Goal: Task Accomplishment & Management: Use online tool/utility

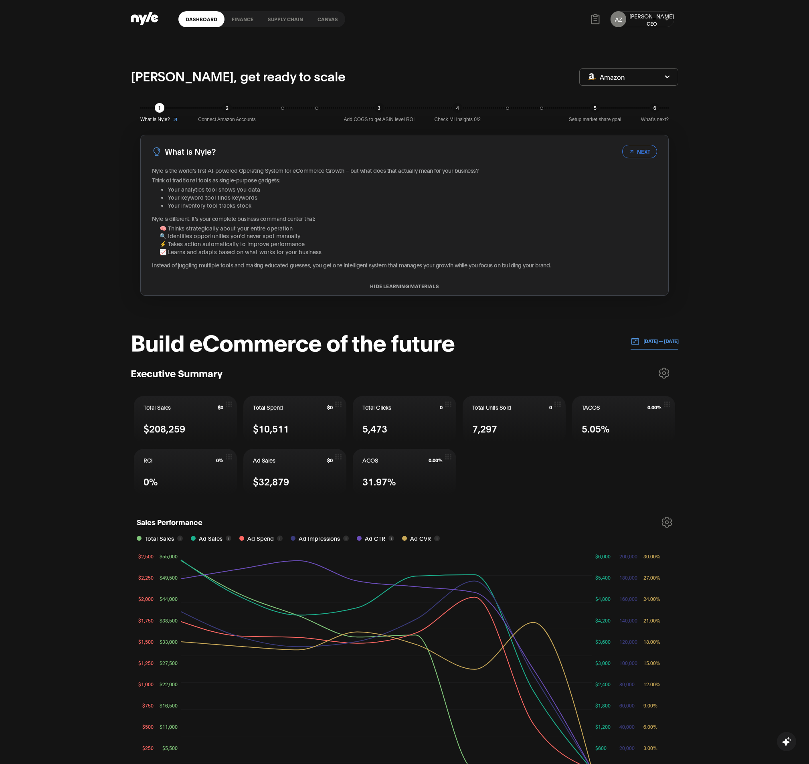
scroll to position [240, 0]
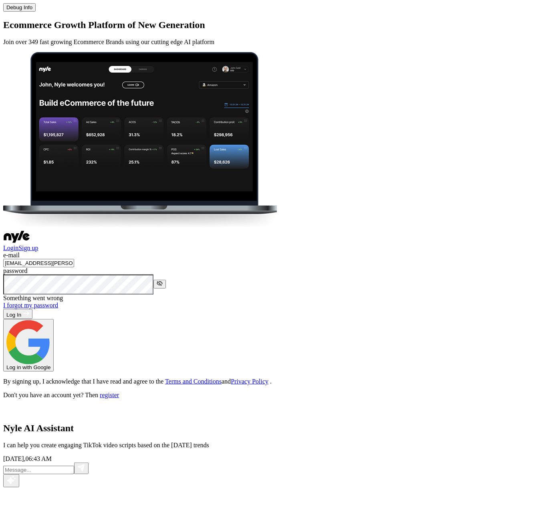
click at [327, 231] on div "Login Sign up e-mail showroom@nyle.ai password Something went wrong I forgot my…" at bounding box center [273, 315] width 541 height 168
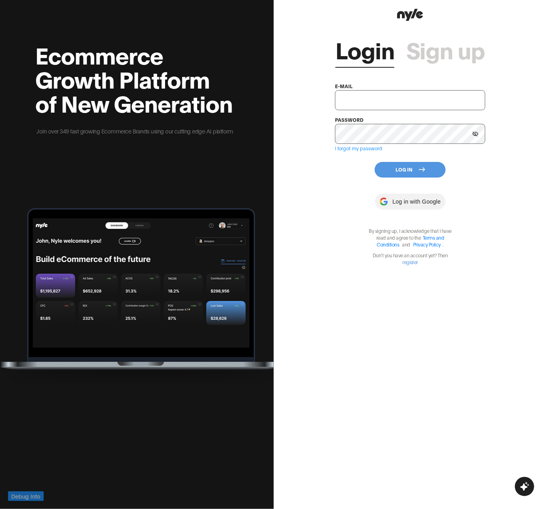
type input "[EMAIL_ADDRESS][PERSON_NAME]"
click at [400, 169] on button "Log In" at bounding box center [410, 170] width 71 height 16
